Goal: Task Accomplishment & Management: Manage account settings

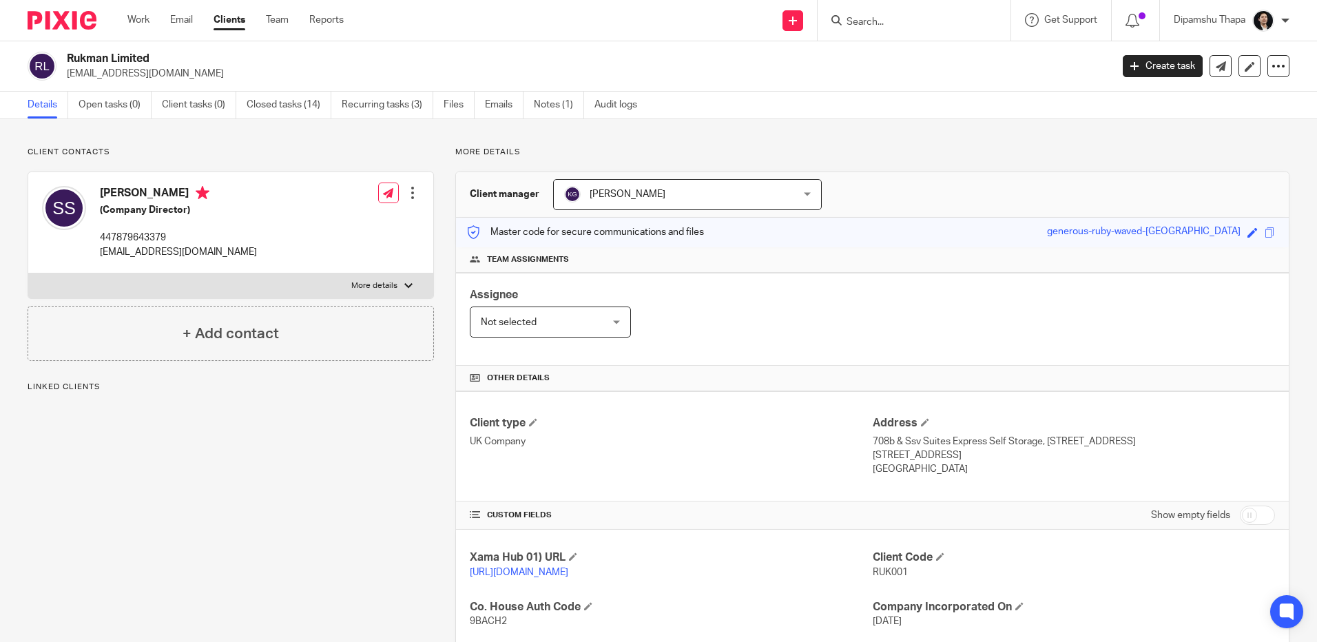
click at [82, 18] on img at bounding box center [62, 20] width 69 height 19
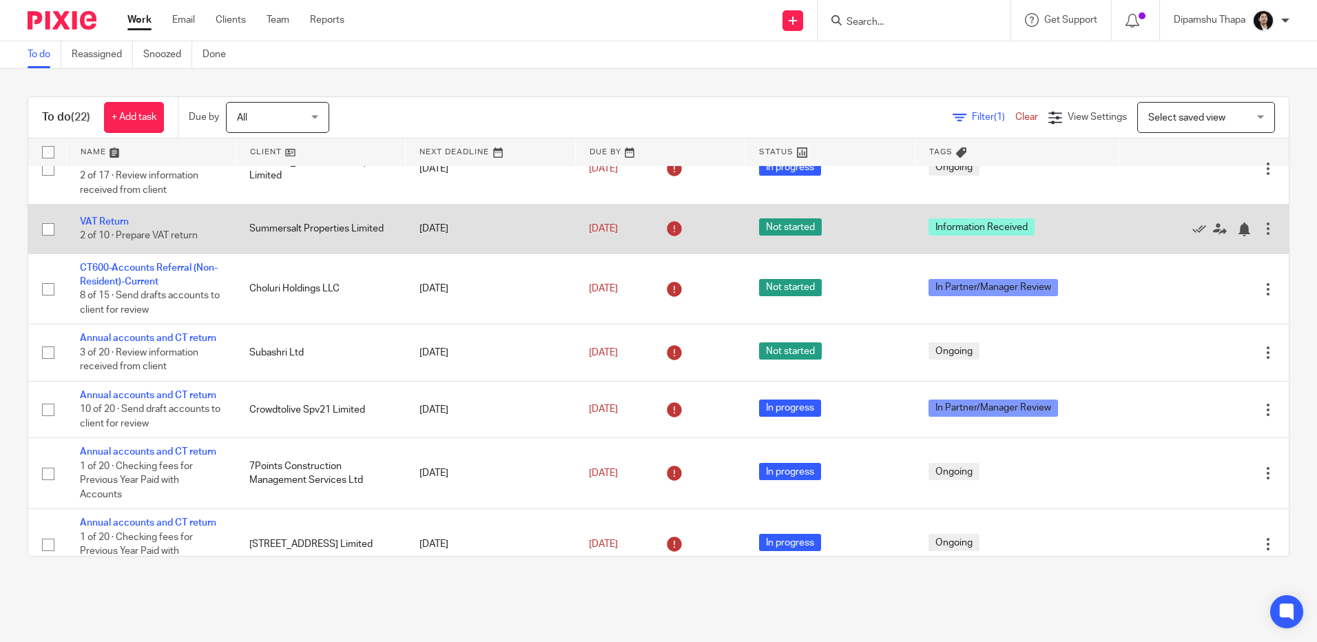
scroll to position [413, 0]
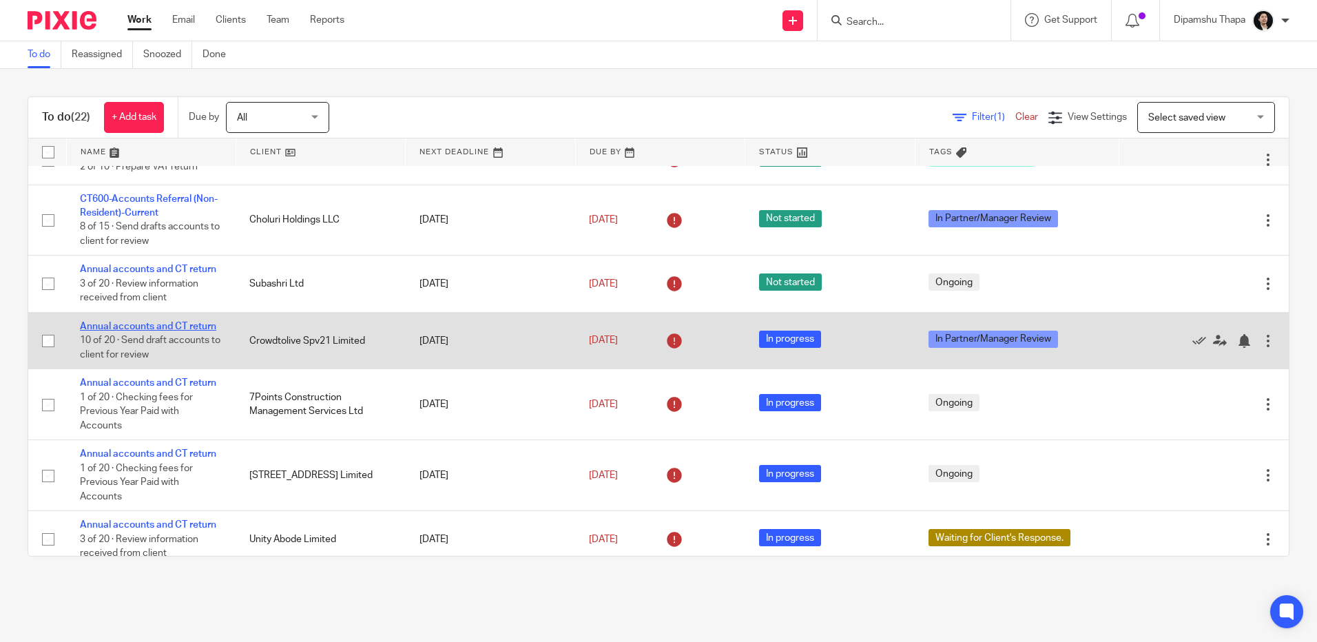
click at [130, 329] on link "Annual accounts and CT return" at bounding box center [148, 327] width 136 height 10
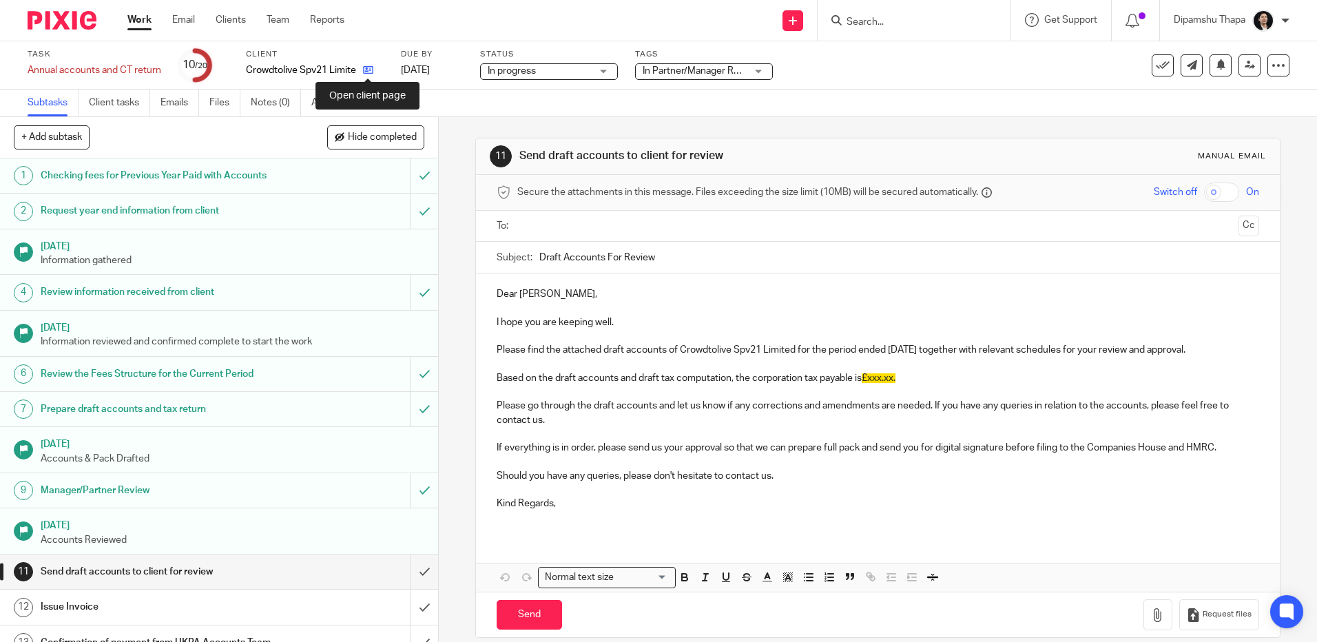
click at [365, 68] on icon at bounding box center [368, 70] width 10 height 10
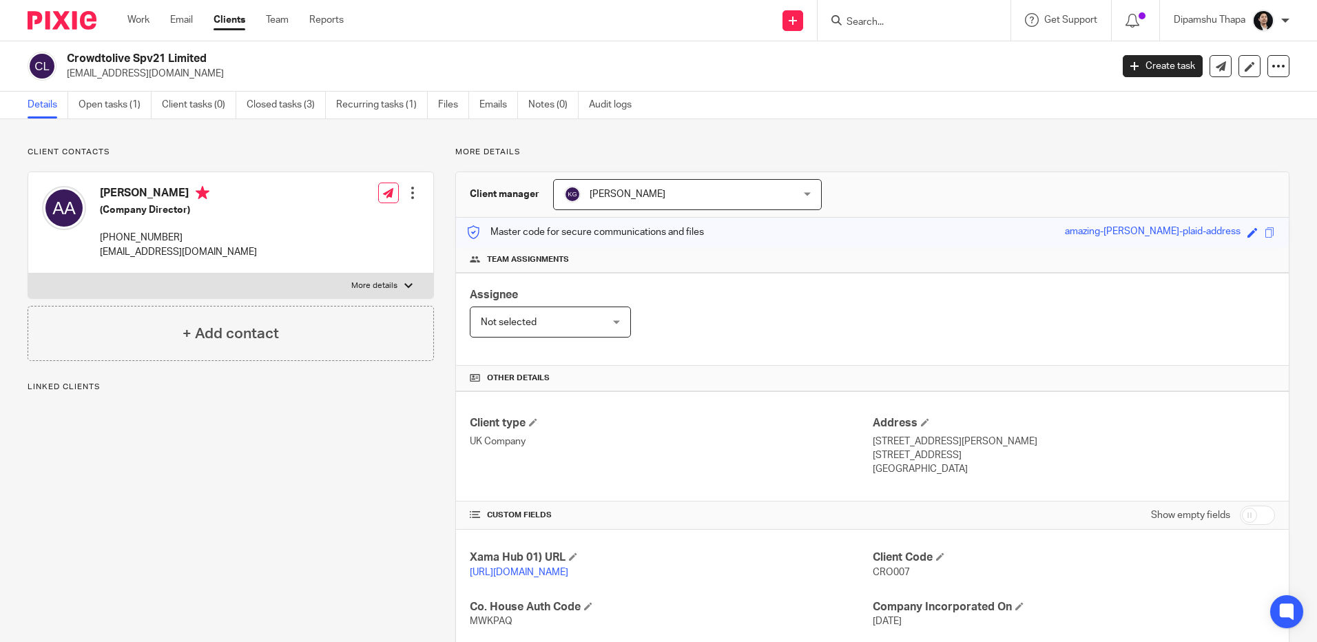
scroll to position [138, 0]
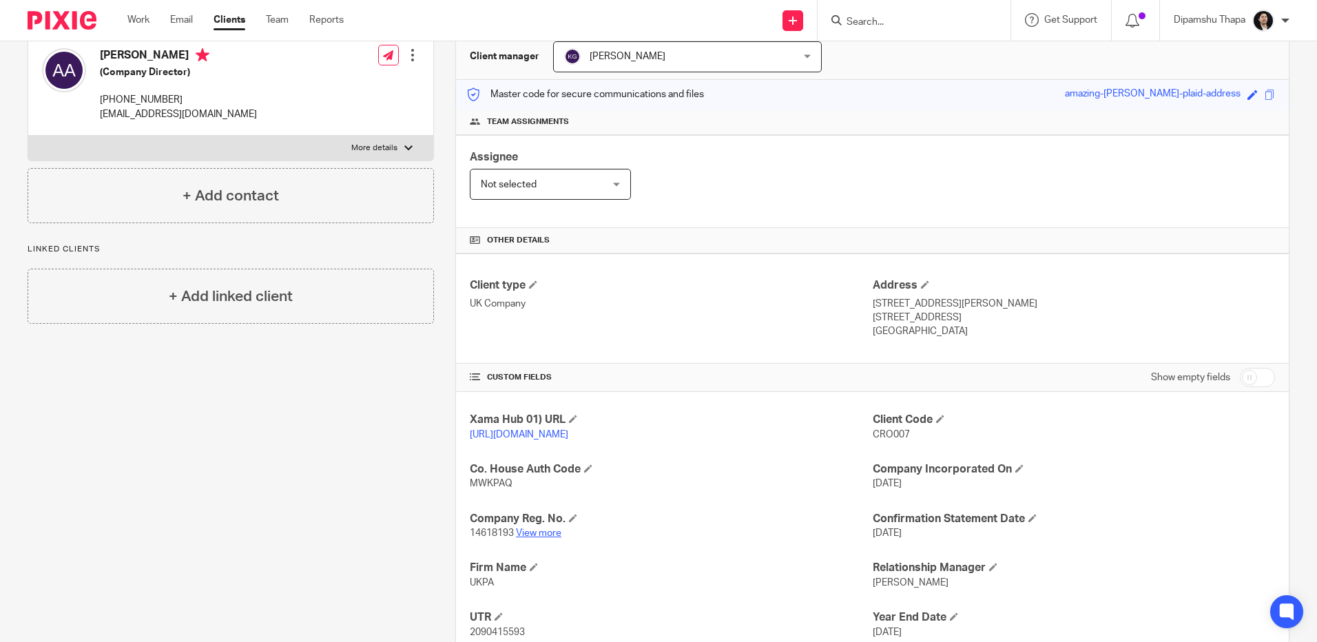
click at [550, 538] on link "View more" at bounding box center [538, 533] width 45 height 10
click at [50, 21] on img at bounding box center [62, 20] width 69 height 19
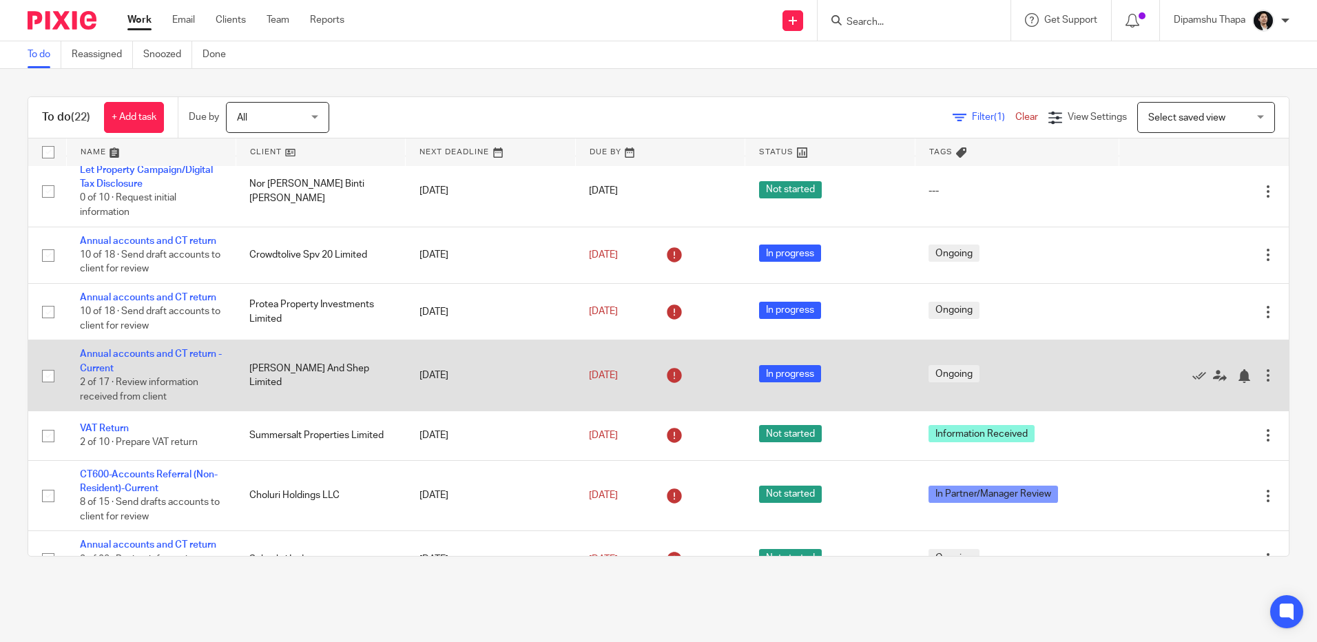
scroll to position [207, 0]
